Goal: Transaction & Acquisition: Obtain resource

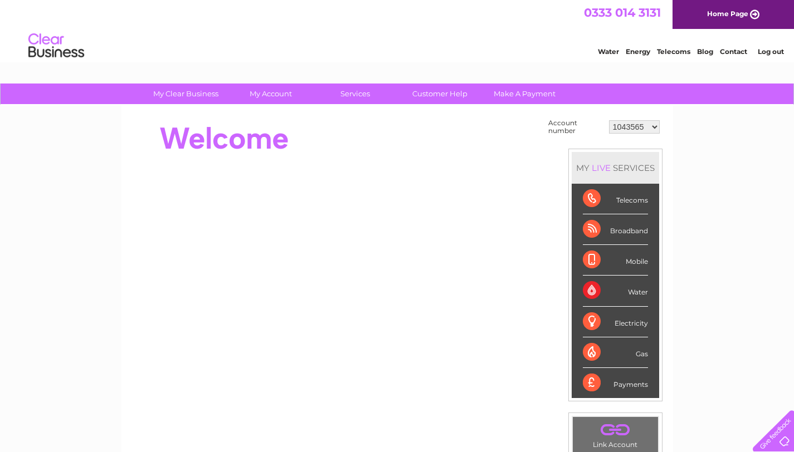
click at [632, 131] on select "1043565 30290115" at bounding box center [634, 126] width 51 height 13
select select "30290115"
click at [253, 97] on link "My Account" at bounding box center [270, 94] width 92 height 21
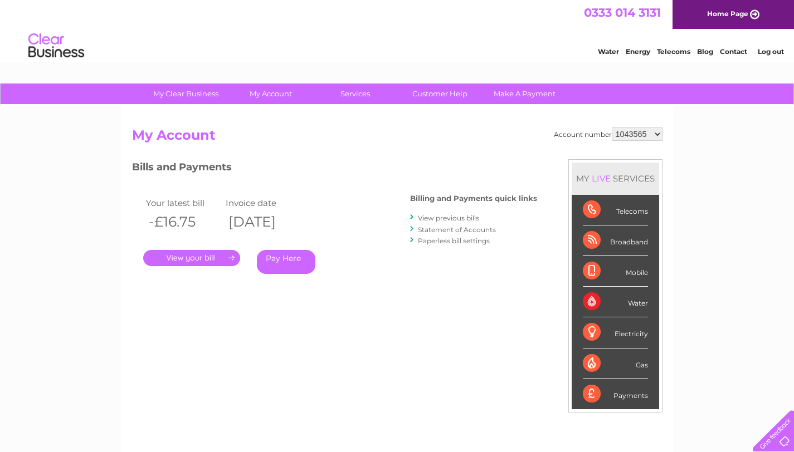
click at [654, 135] on select "1043565 30290115" at bounding box center [637, 134] width 51 height 13
select select "30290115"
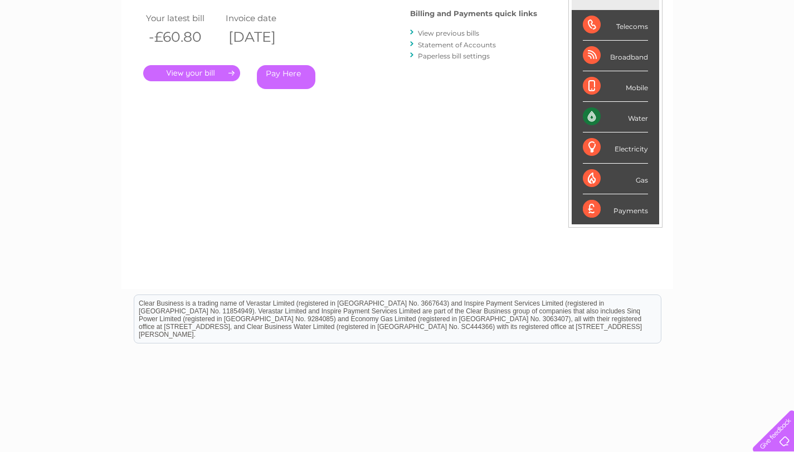
scroll to position [186, 0]
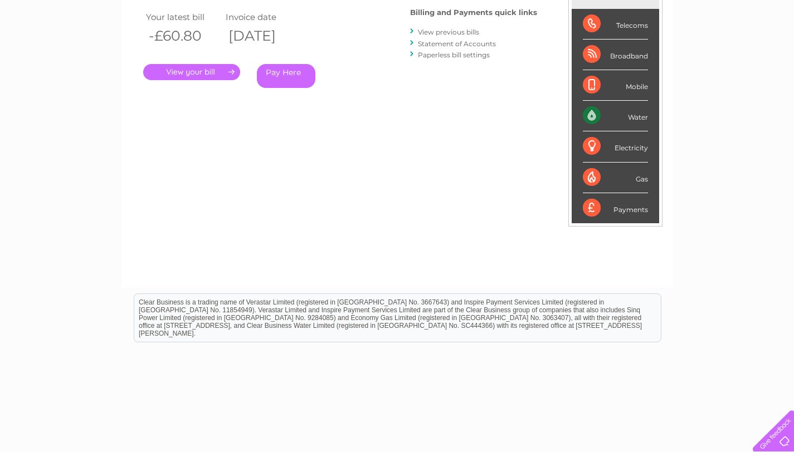
click at [223, 75] on link "." at bounding box center [191, 72] width 97 height 16
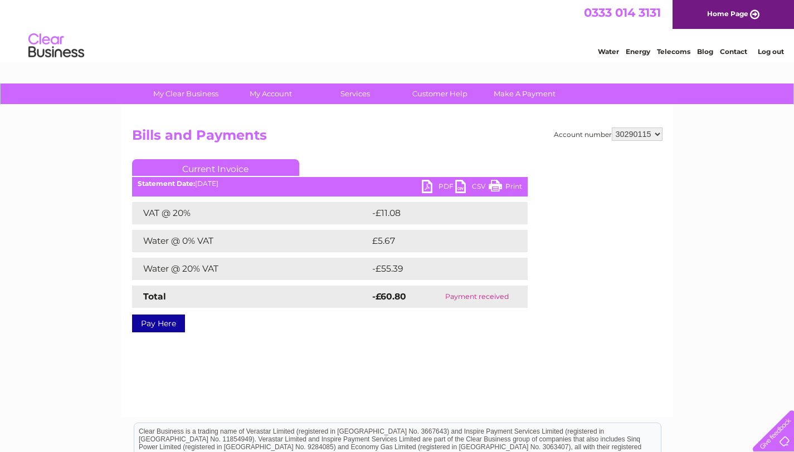
click at [443, 190] on link "PDF" at bounding box center [438, 188] width 33 height 16
click at [616, 134] on select "1043565 30290115" at bounding box center [637, 134] width 51 height 13
drag, startPoint x: 616, startPoint y: 134, endPoint x: 203, endPoint y: 3, distance: 433.5
